Goal: Information Seeking & Learning: Learn about a topic

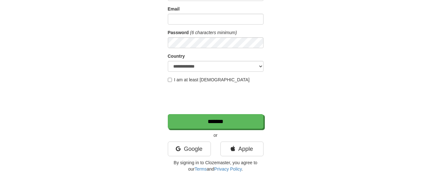
scroll to position [71, 0]
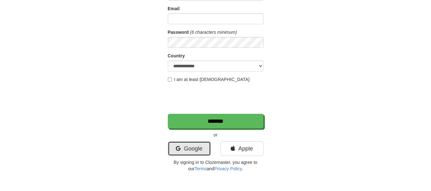
click at [193, 145] on link "Google" at bounding box center [189, 148] width 43 height 15
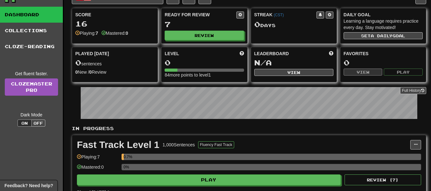
scroll to position [26, 0]
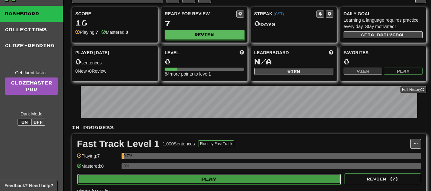
click at [212, 181] on button "Play" at bounding box center [209, 179] width 264 height 11
select select "**"
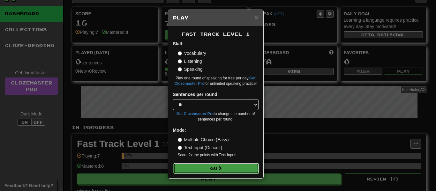
click at [225, 167] on button "Go" at bounding box center [215, 168] width 85 height 11
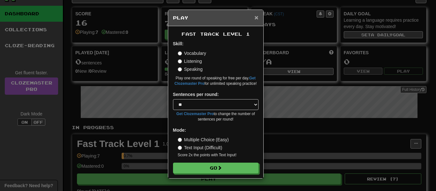
click at [256, 17] on span "×" at bounding box center [256, 17] width 4 height 7
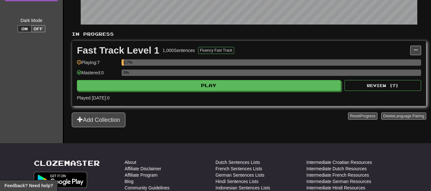
scroll to position [119, 0]
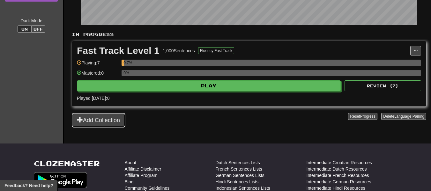
click at [96, 117] on button "Add Collection" at bounding box center [99, 120] width 54 height 15
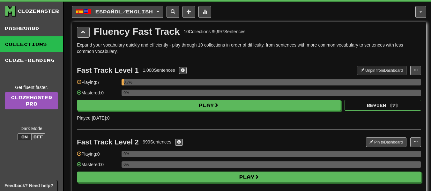
scroll to position [0, 0]
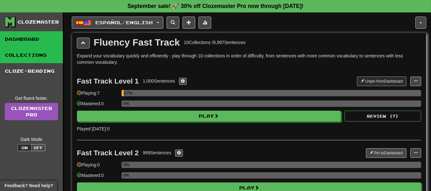
click at [37, 35] on link "Dashboard" at bounding box center [31, 39] width 63 height 16
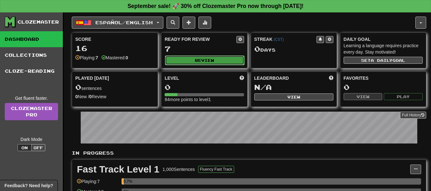
click at [217, 58] on button "Review" at bounding box center [204, 60] width 79 height 10
select select "**"
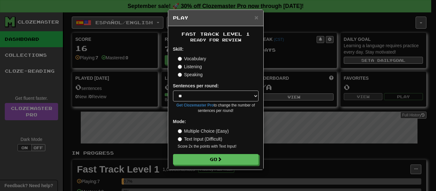
click at [191, 77] on label "Speaking" at bounding box center [190, 74] width 25 height 6
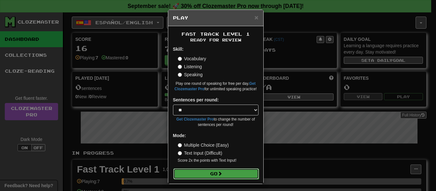
click at [216, 176] on button "Go" at bounding box center [215, 173] width 85 height 11
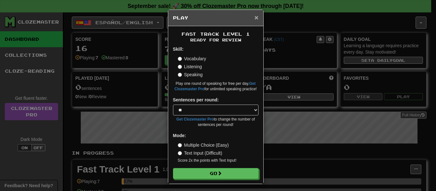
drag, startPoint x: 216, startPoint y: 176, endPoint x: 254, endPoint y: 20, distance: 160.2
click at [254, 20] on span "×" at bounding box center [256, 17] width 4 height 7
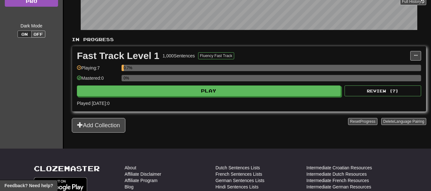
scroll to position [113, 0]
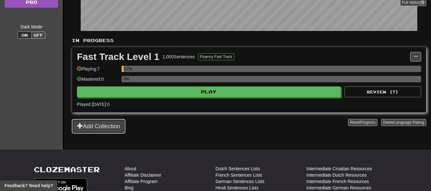
click at [114, 123] on button "Add Collection" at bounding box center [99, 126] width 54 height 15
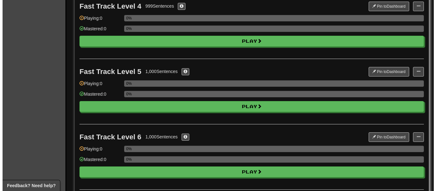
scroll to position [277, 0]
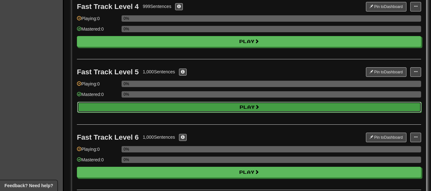
click at [235, 104] on button "Play" at bounding box center [249, 107] width 344 height 11
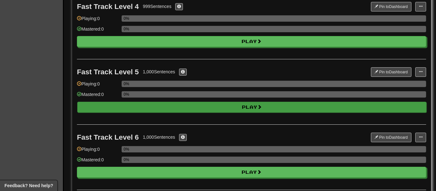
select select "**"
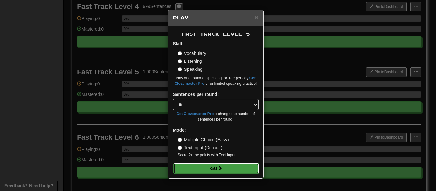
click at [213, 168] on button "Go" at bounding box center [215, 168] width 85 height 11
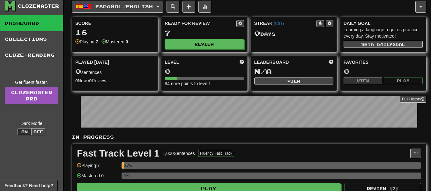
scroll to position [16, 0]
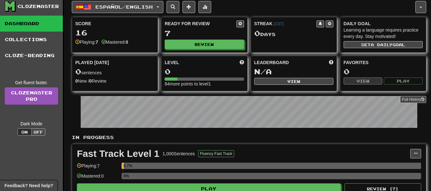
click at [209, 74] on div "0" at bounding box center [204, 72] width 79 height 8
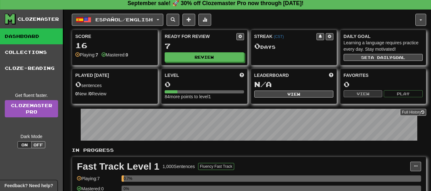
scroll to position [2, 0]
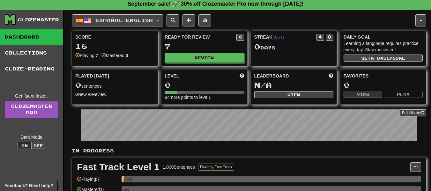
click at [110, 53] on div "Mastered: 0" at bounding box center [114, 55] width 27 height 6
click at [83, 42] on div "16" at bounding box center [114, 46] width 79 height 8
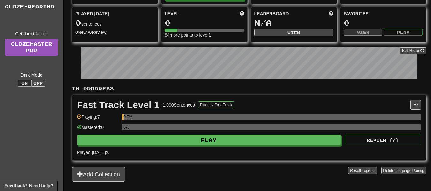
scroll to position [65, 0]
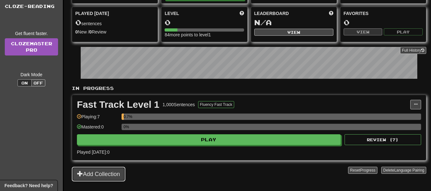
click at [99, 174] on button "Add Collection" at bounding box center [99, 174] width 54 height 15
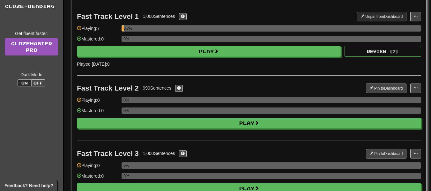
scroll to position [0, 0]
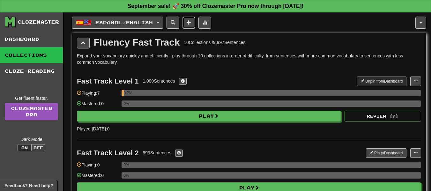
click at [191, 22] on button at bounding box center [188, 23] width 13 height 12
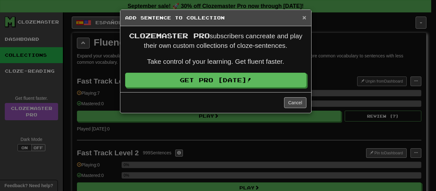
click at [304, 18] on span "×" at bounding box center [304, 17] width 4 height 7
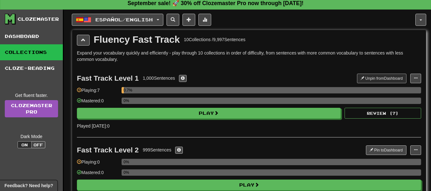
scroll to position [6, 0]
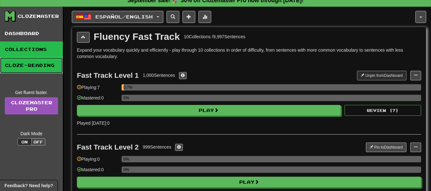
click at [40, 63] on link "Cloze-Reading" at bounding box center [31, 65] width 63 height 16
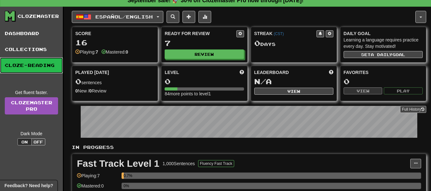
scroll to position [0, 0]
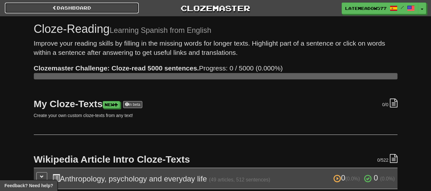
click at [67, 8] on link "Dashboard" at bounding box center [72, 8] width 134 height 11
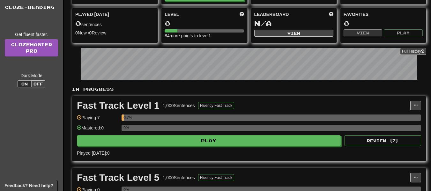
scroll to position [63, 0]
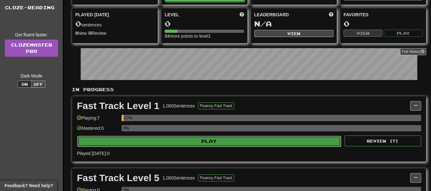
click at [166, 141] on button "Play" at bounding box center [209, 141] width 264 height 11
select select "**"
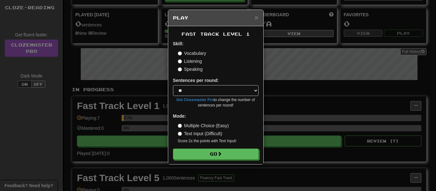
click at [137, 85] on div "× Play Fast Track Level 1 Skill: Vocabulary Listening Speaking Sentences per ro…" at bounding box center [218, 95] width 436 height 191
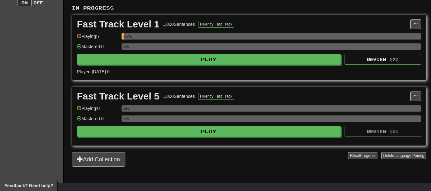
scroll to position [144, 0]
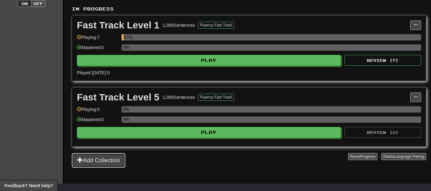
click at [110, 160] on button "Add Collection" at bounding box center [99, 160] width 54 height 15
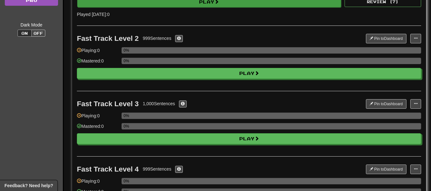
scroll to position [116, 0]
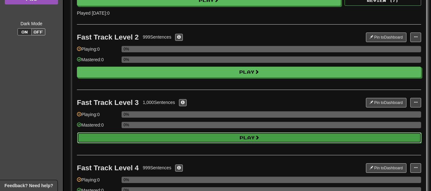
click at [191, 137] on button "Play" at bounding box center [249, 137] width 344 height 11
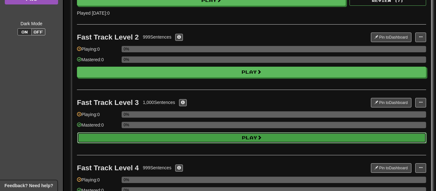
select select "**"
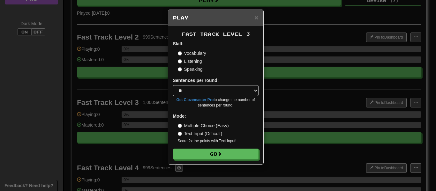
click at [181, 67] on label "Speaking" at bounding box center [190, 69] width 25 height 6
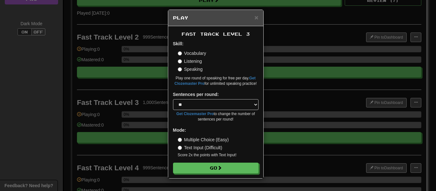
click at [221, 69] on div "Speaking" at bounding box center [218, 69] width 81 height 6
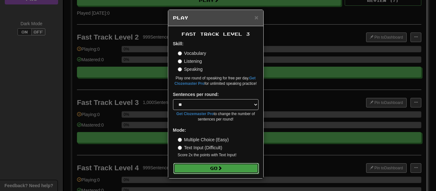
click at [217, 166] on button "Go" at bounding box center [215, 168] width 85 height 11
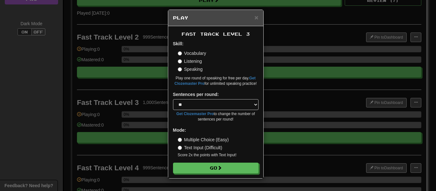
click at [252, 17] on h5 "Play" at bounding box center [215, 18] width 85 height 6
click at [254, 18] on span "×" at bounding box center [256, 17] width 4 height 7
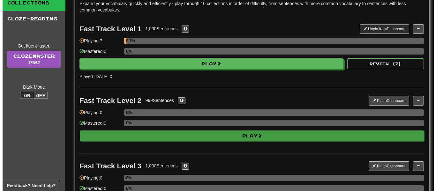
scroll to position [50, 0]
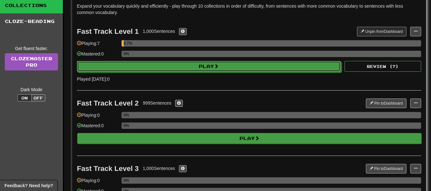
click at [256, 67] on button "Play" at bounding box center [209, 66] width 264 height 11
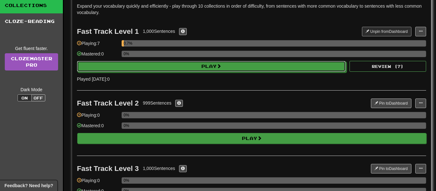
select select "**"
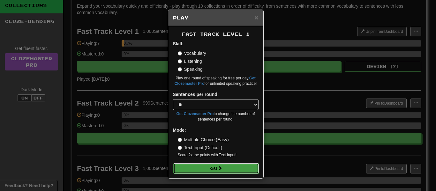
click at [231, 171] on button "Go" at bounding box center [215, 168] width 85 height 11
